Goal: Information Seeking & Learning: Learn about a topic

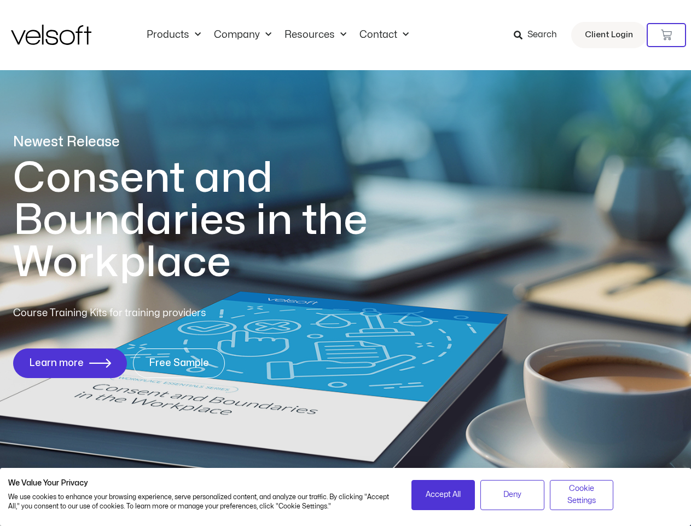
click at [345, 263] on h1 "Consent and Boundaries in the Workplace" at bounding box center [213, 220] width 400 height 126
click at [667, 35] on icon at bounding box center [666, 35] width 11 height 11
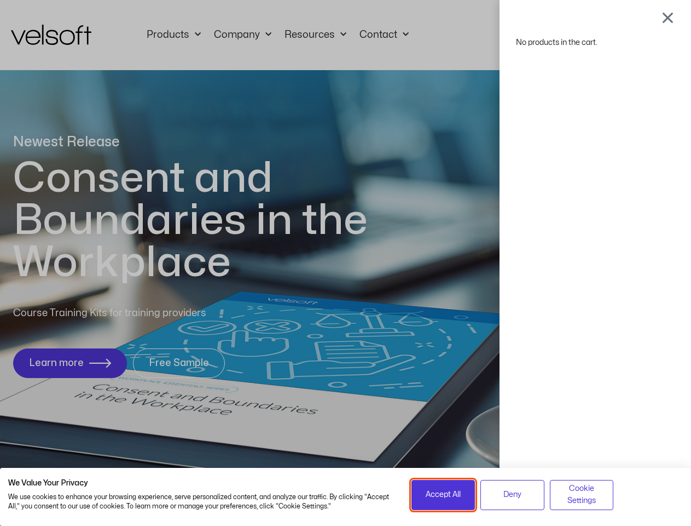
click at [443, 494] on span "Accept All" at bounding box center [443, 494] width 35 height 12
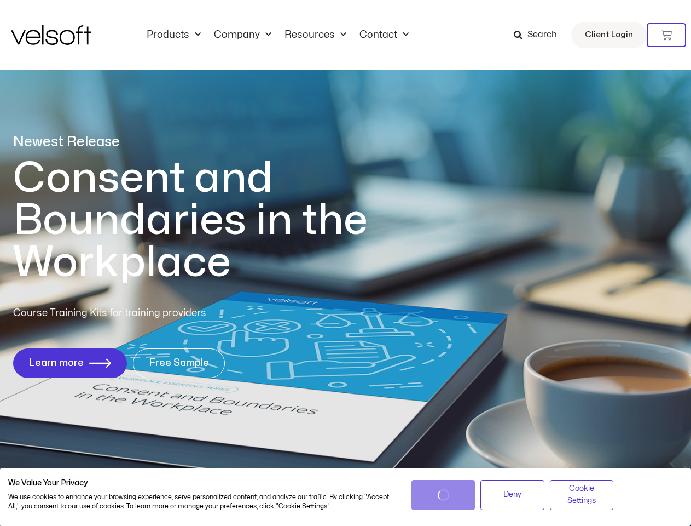
click at [346, 263] on div "No products in the cart." at bounding box center [346, 263] width 0 height 0
